Goal: Task Accomplishment & Management: Complete application form

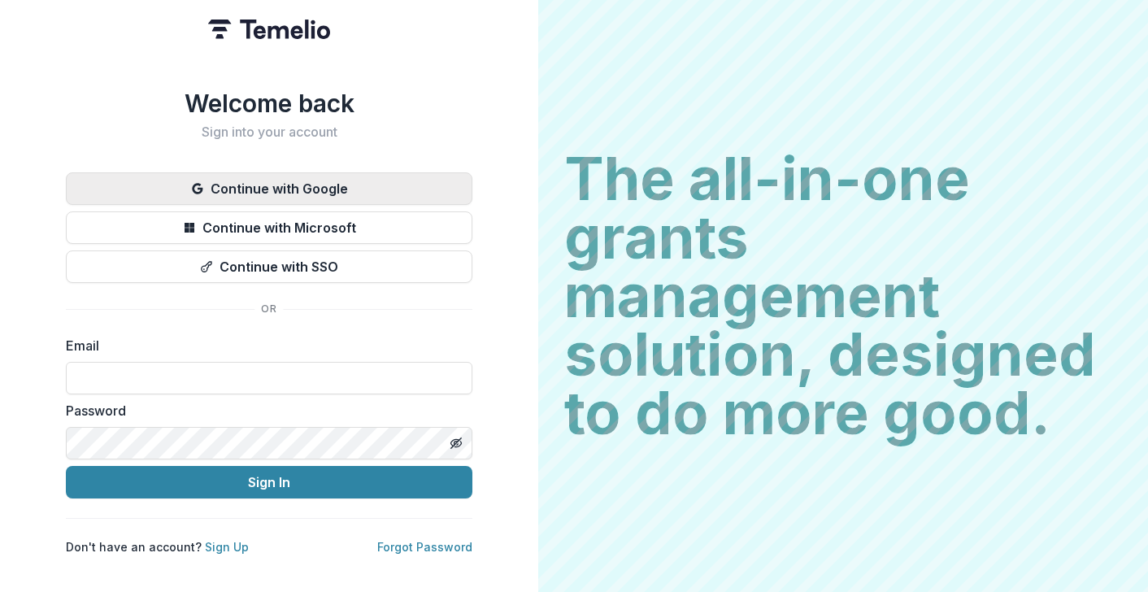
click at [192, 189] on button "Continue with Google" at bounding box center [269, 188] width 407 height 33
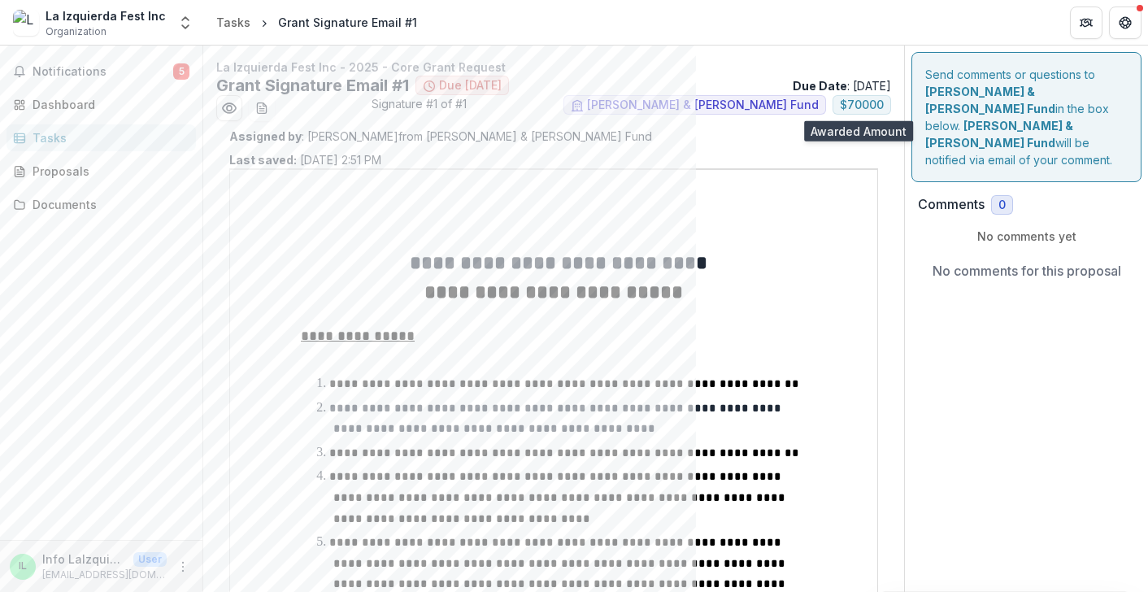
click at [847, 104] on span "$ 70000" at bounding box center [862, 105] width 44 height 14
click at [443, 85] on span "Due [DATE]" at bounding box center [470, 86] width 63 height 14
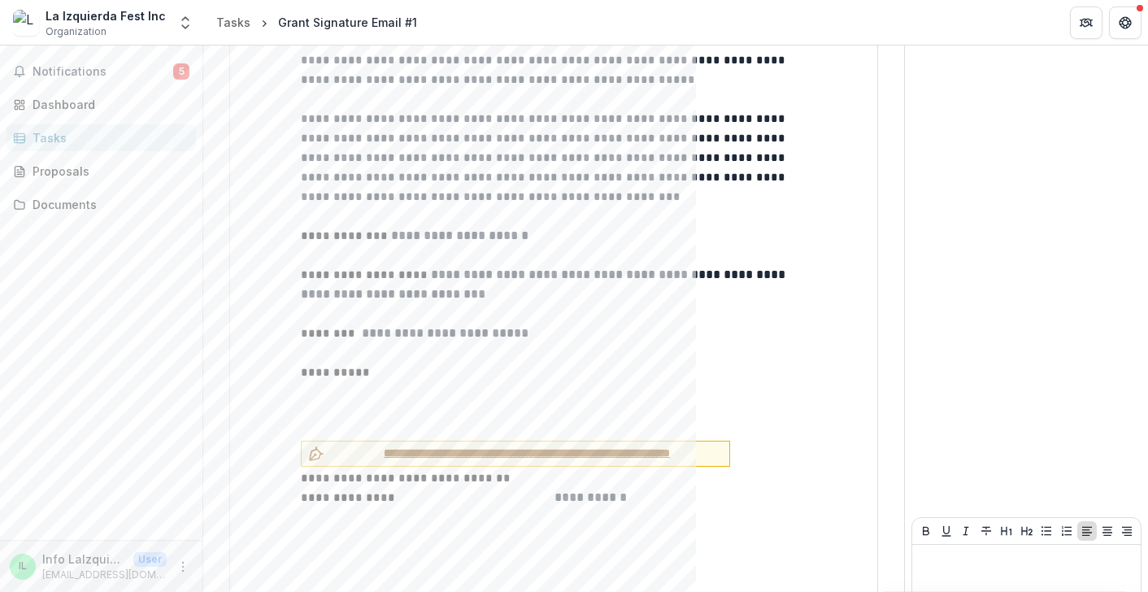
scroll to position [772, 0]
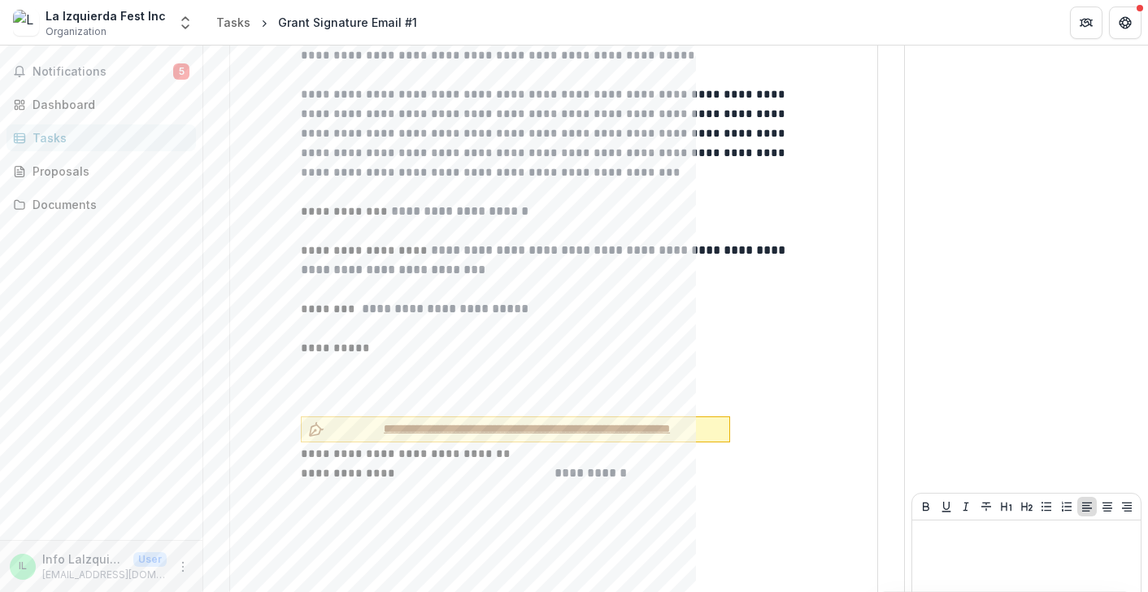
click at [395, 420] on span "**********" at bounding box center [527, 428] width 392 height 17
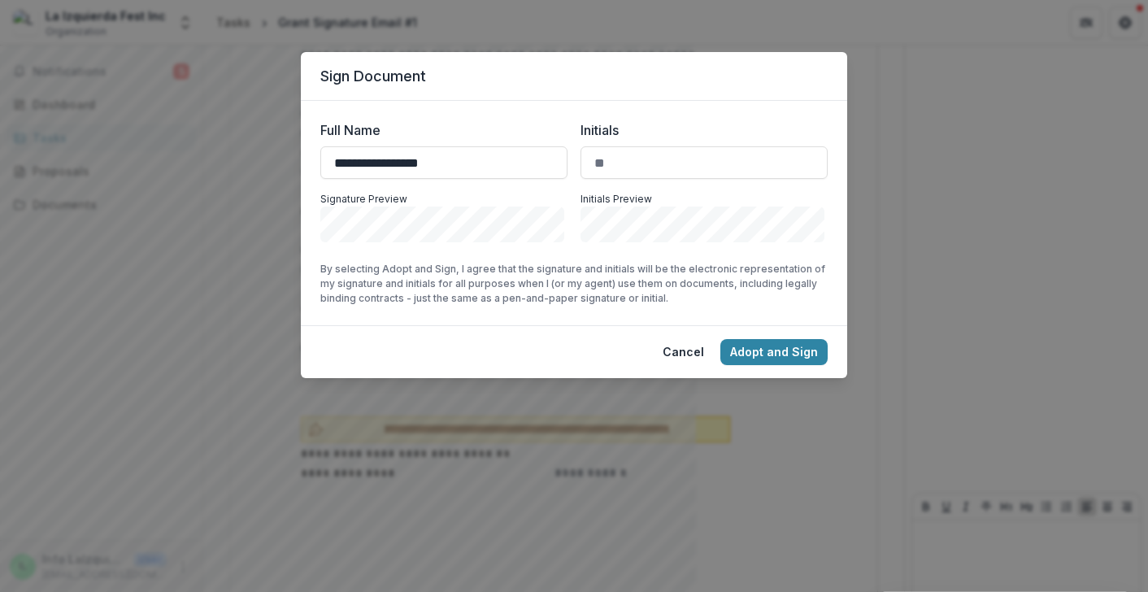
type input "**********"
type input "**"
click at [799, 345] on button "Adopt and Sign" at bounding box center [774, 352] width 107 height 26
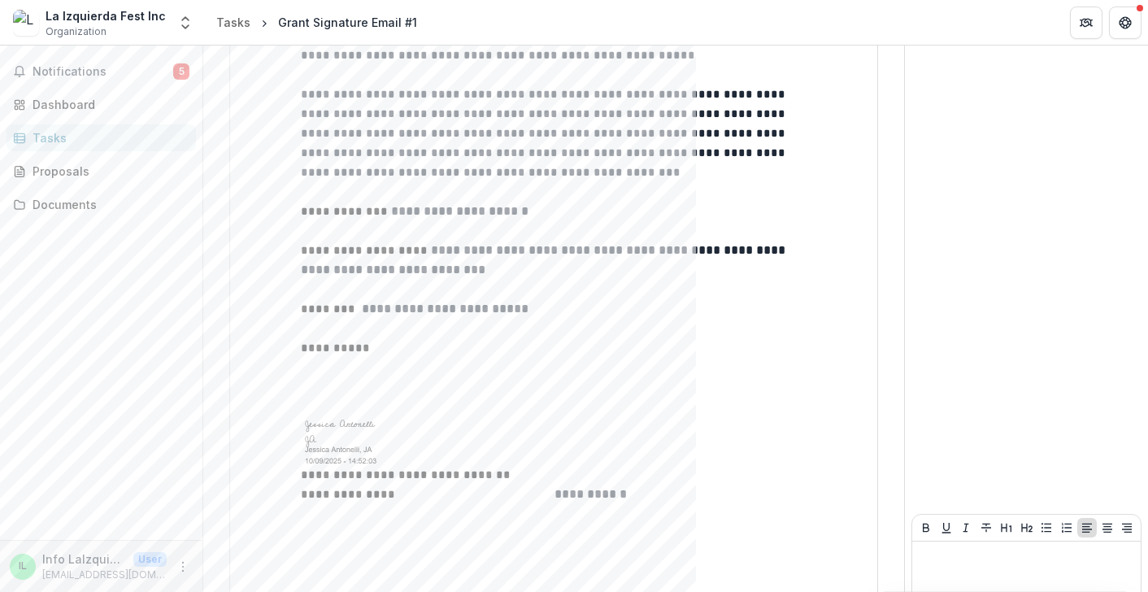
scroll to position [799, 0]
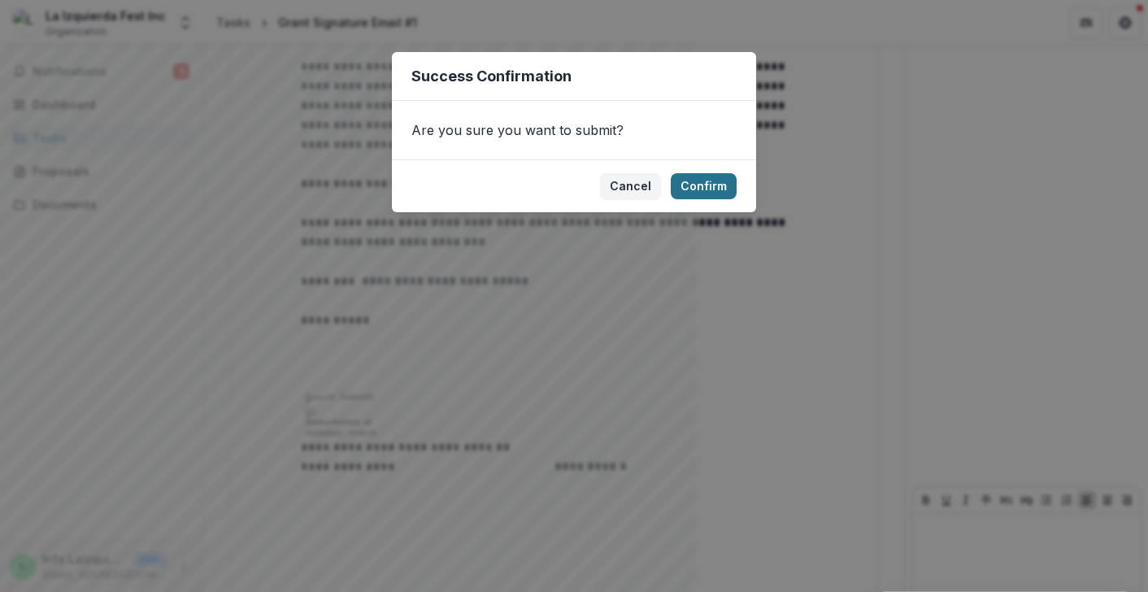
click at [708, 189] on button "Confirm" at bounding box center [704, 186] width 66 height 26
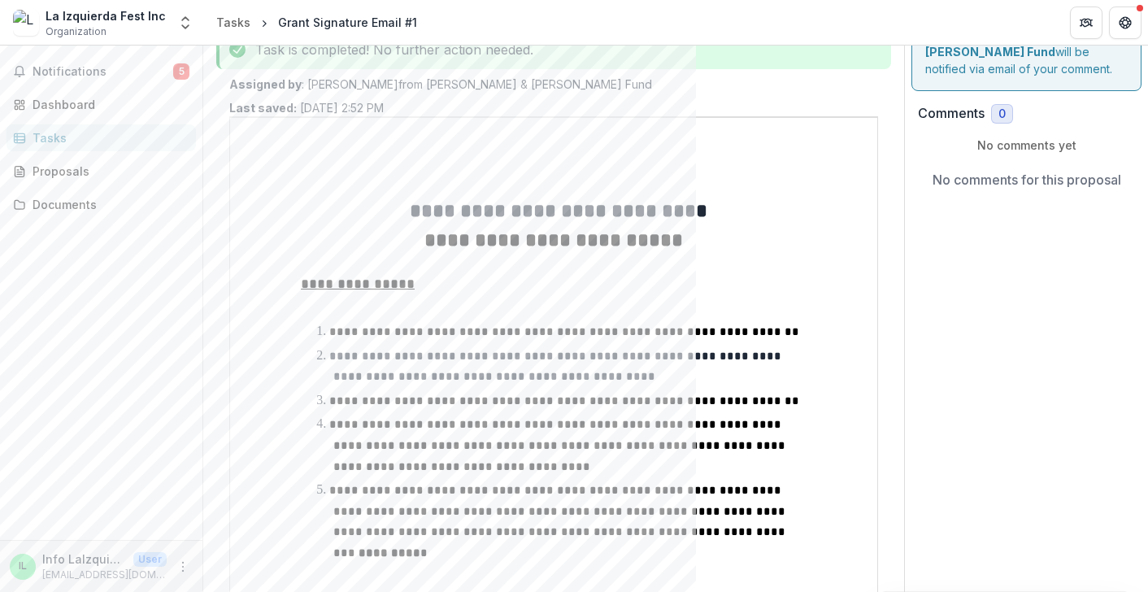
scroll to position [0, 0]
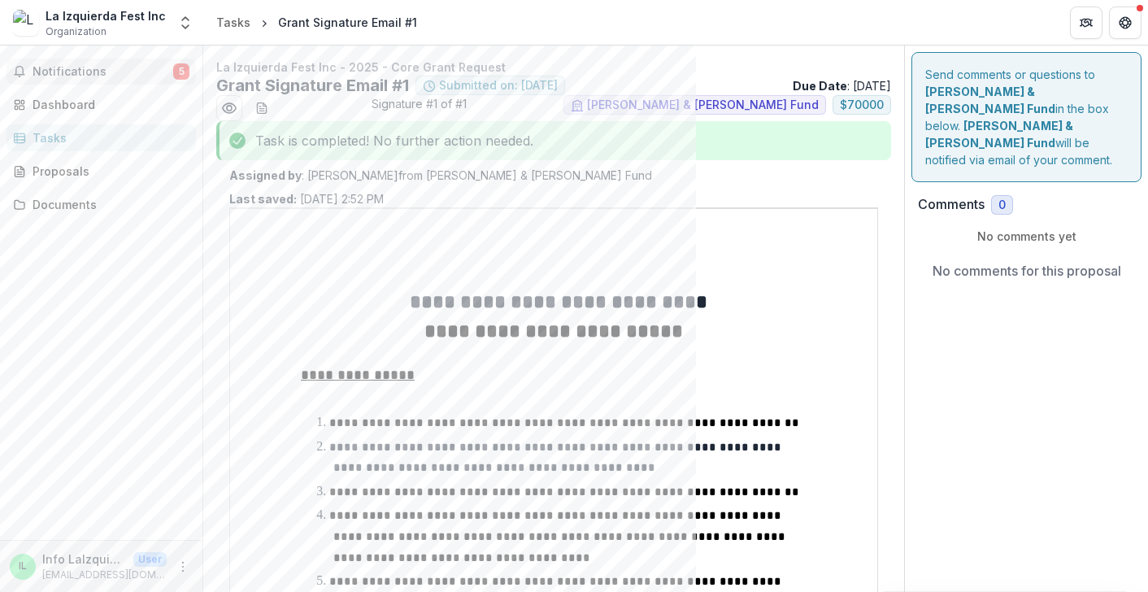
click at [54, 84] on button "Notifications 5" at bounding box center [101, 72] width 189 height 26
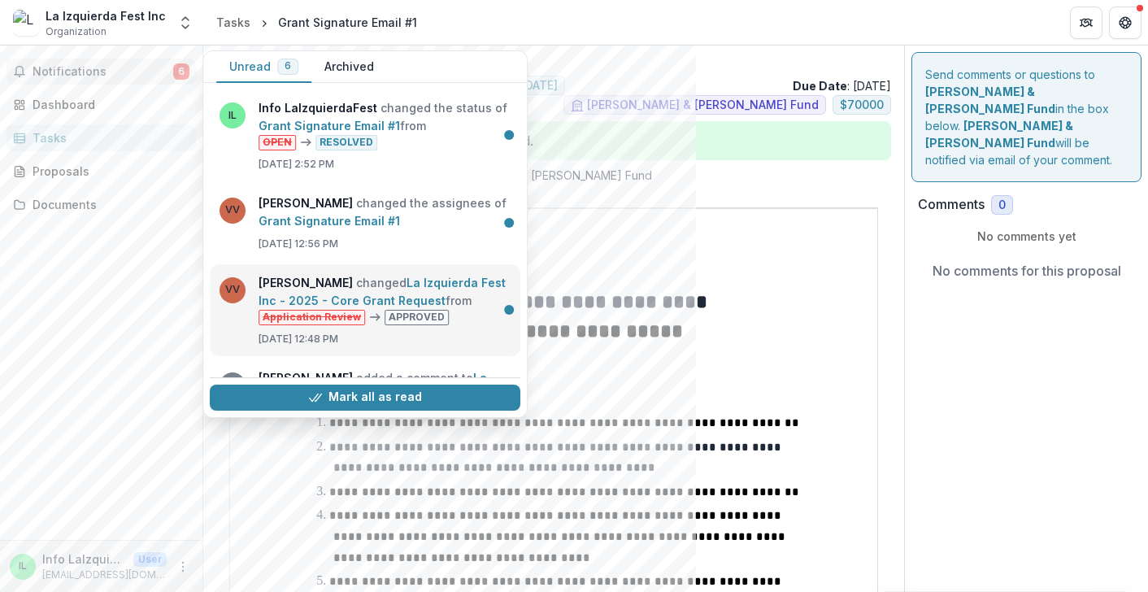
click at [417, 307] on link "La Izquierda Fest Inc - 2025 - Core Grant Request" at bounding box center [382, 292] width 247 height 32
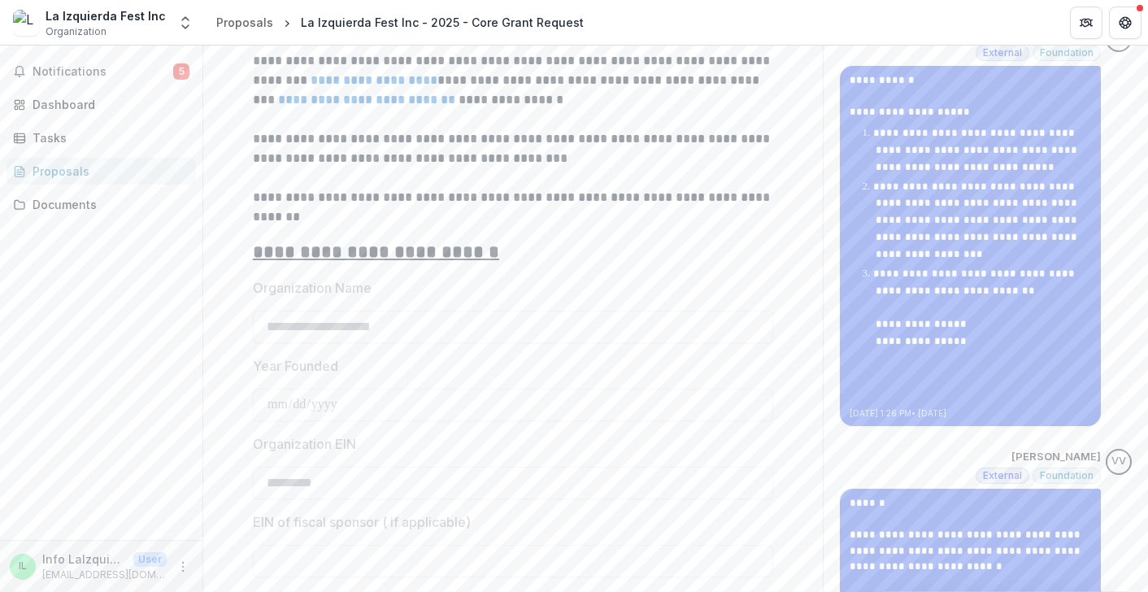
scroll to position [1184, 0]
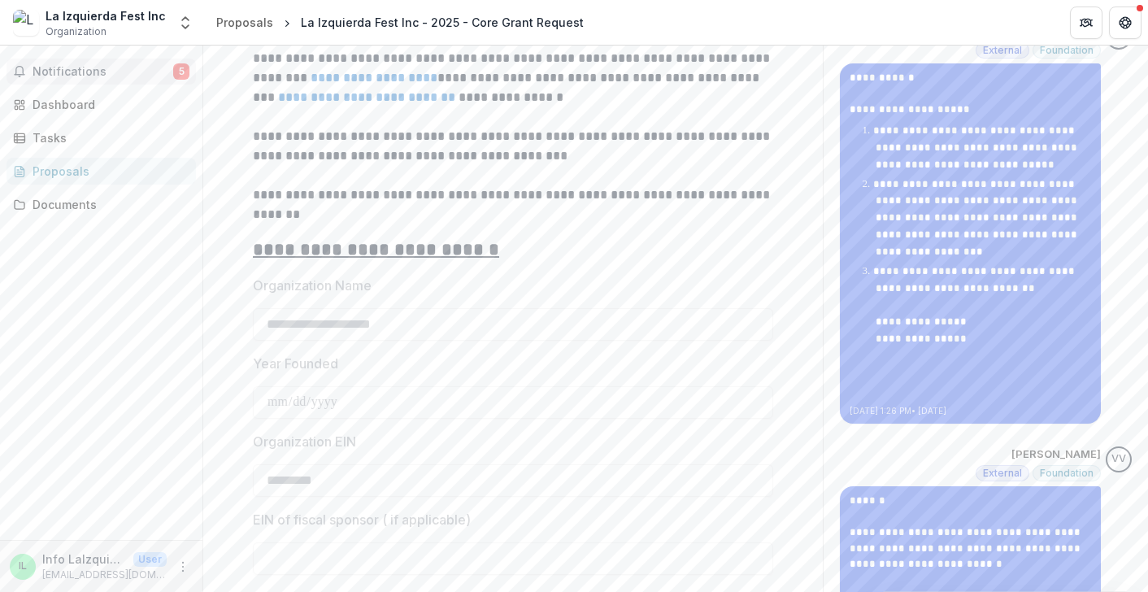
click at [74, 64] on button "Notifications 5" at bounding box center [101, 72] width 189 height 26
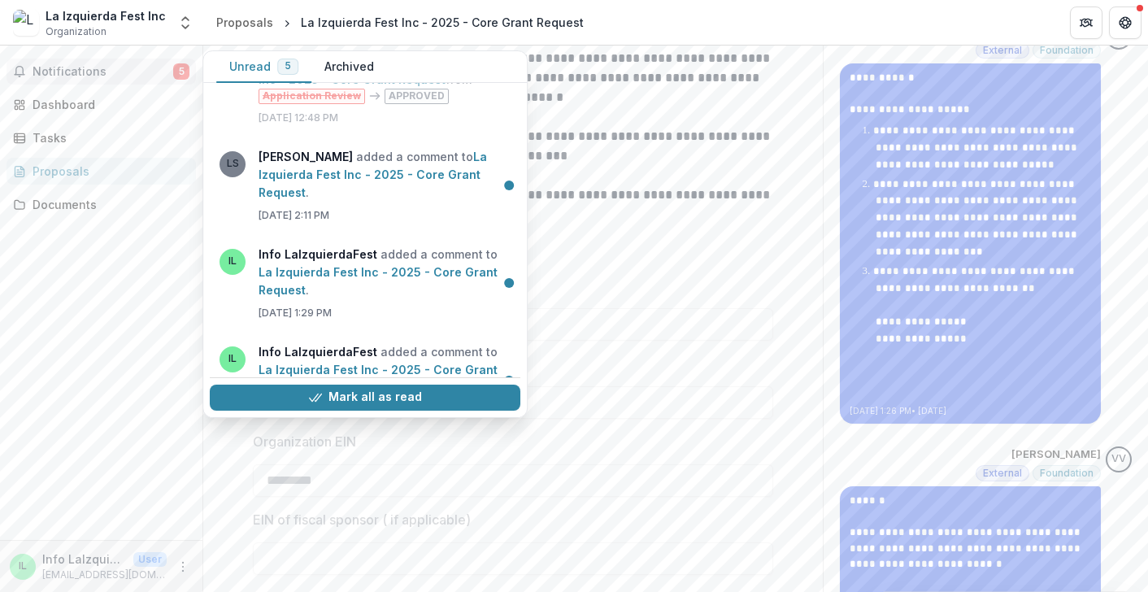
scroll to position [223, 0]
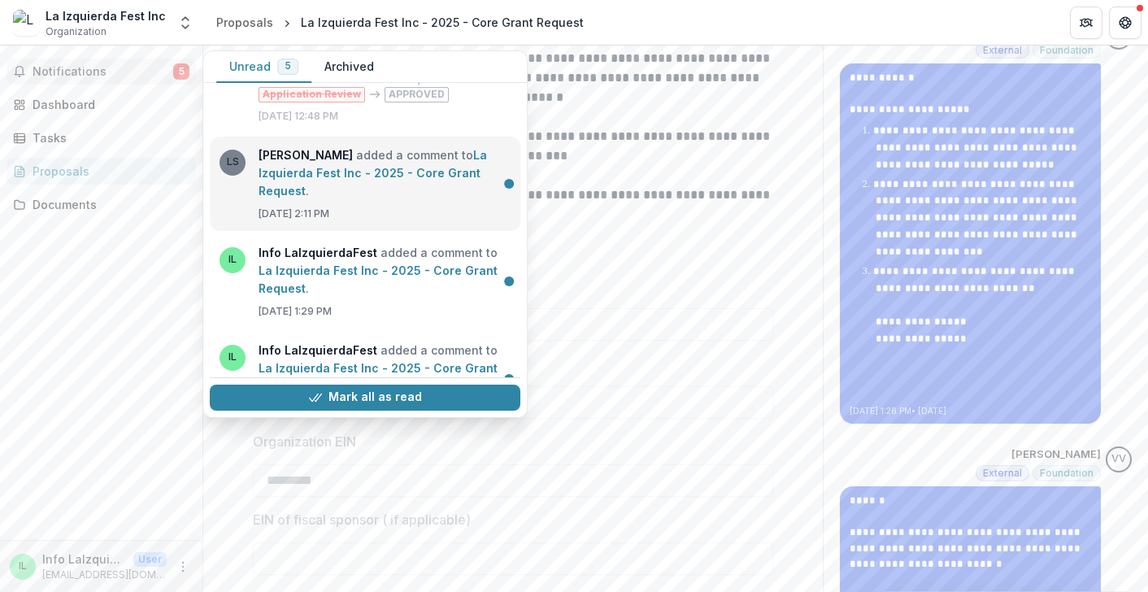
click at [419, 196] on link "La Izquierda Fest Inc - 2025 - Core Grant Request" at bounding box center [373, 173] width 229 height 50
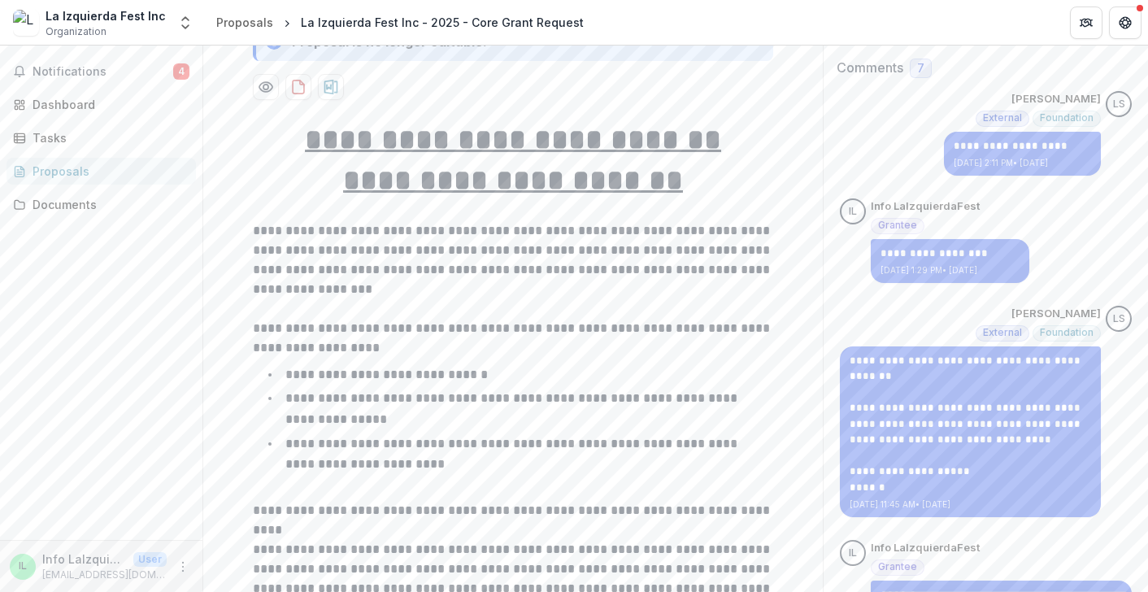
scroll to position [0, 0]
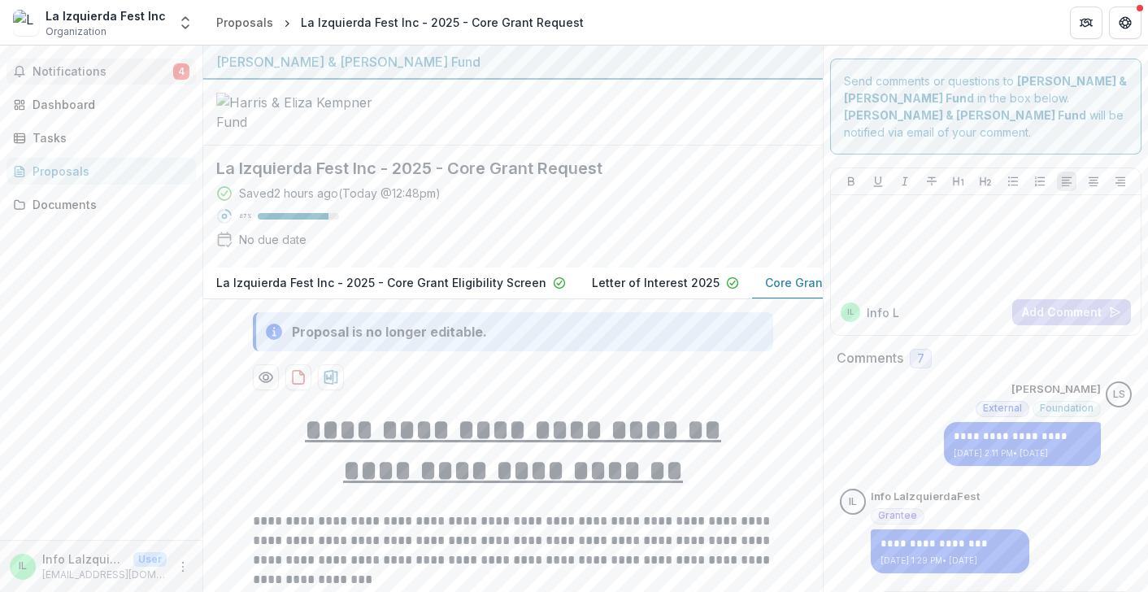
click at [120, 77] on span "Notifications" at bounding box center [103, 72] width 141 height 14
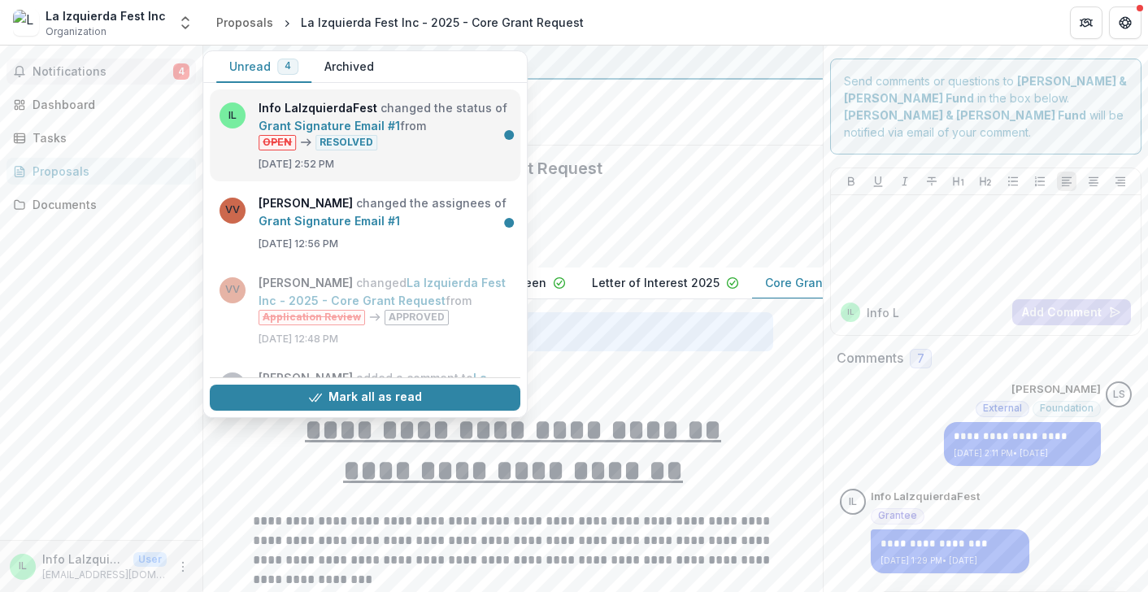
click at [348, 119] on link "Grant Signature Email #1" at bounding box center [330, 126] width 142 height 14
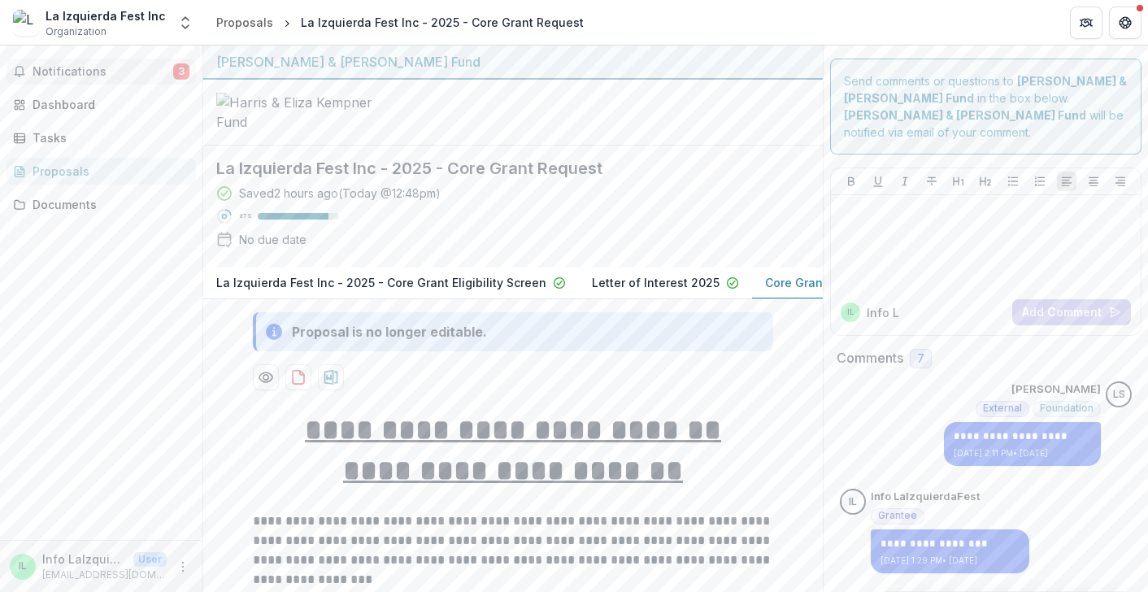
click at [110, 72] on span "Notifications" at bounding box center [103, 72] width 141 height 14
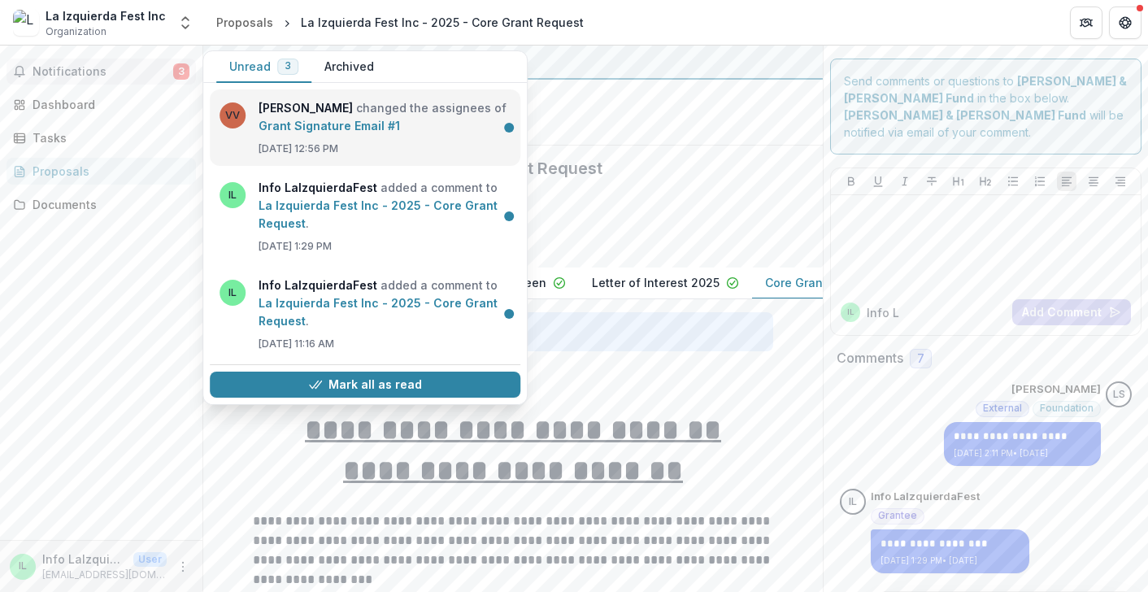
click at [400, 133] on link "Grant Signature Email #1" at bounding box center [330, 126] width 142 height 14
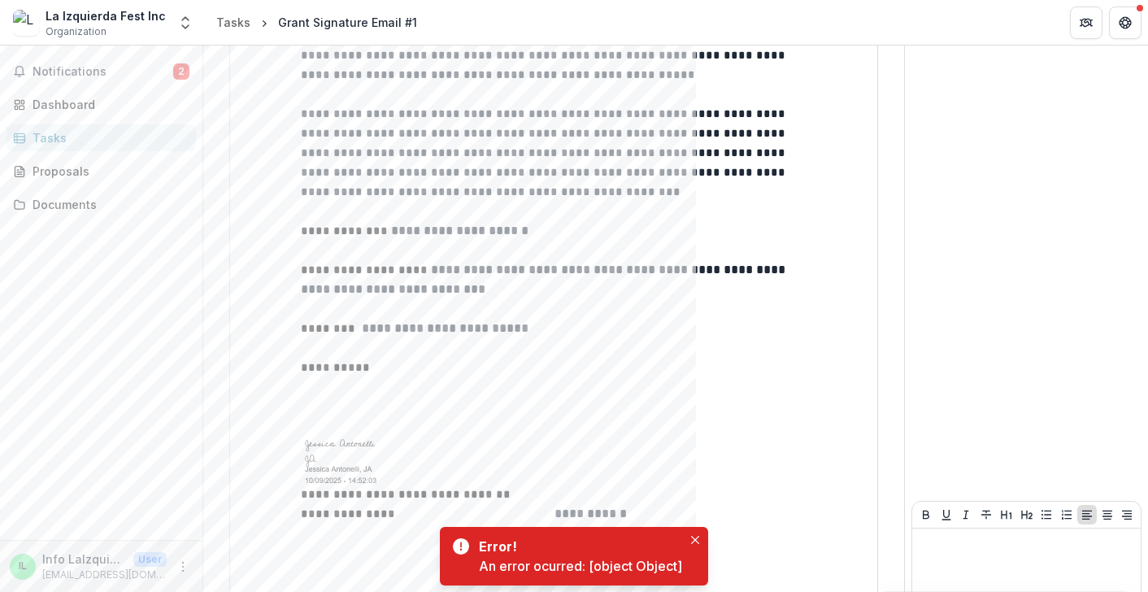
scroll to position [806, 0]
